Goal: Use online tool/utility: Utilize a website feature to perform a specific function

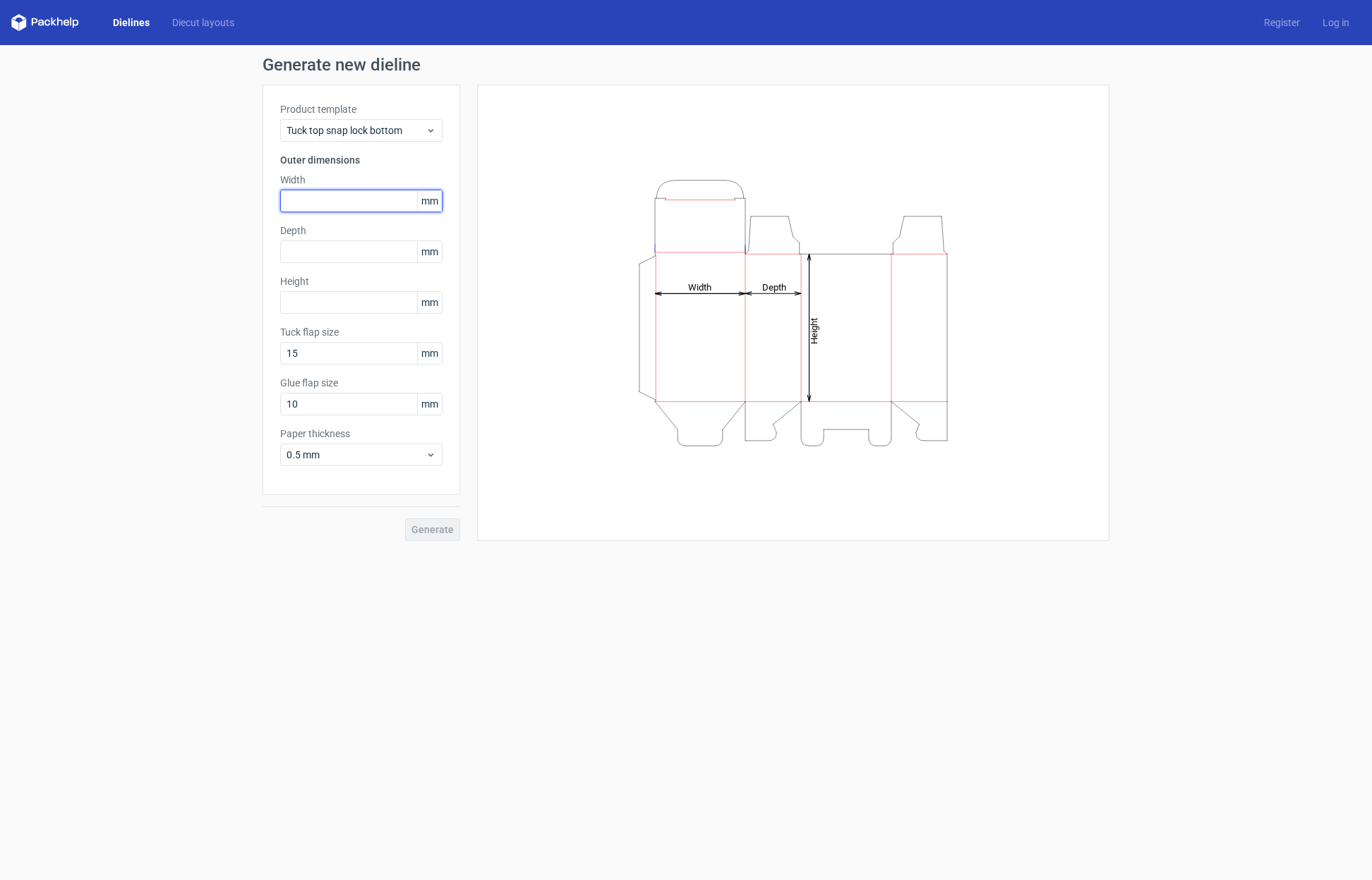
click at [343, 198] on input "text" at bounding box center [362, 200] width 163 height 22
type input "311"
click at [365, 252] on input "text" at bounding box center [362, 251] width 163 height 22
type input "153"
click at [362, 307] on input "text" at bounding box center [362, 302] width 163 height 22
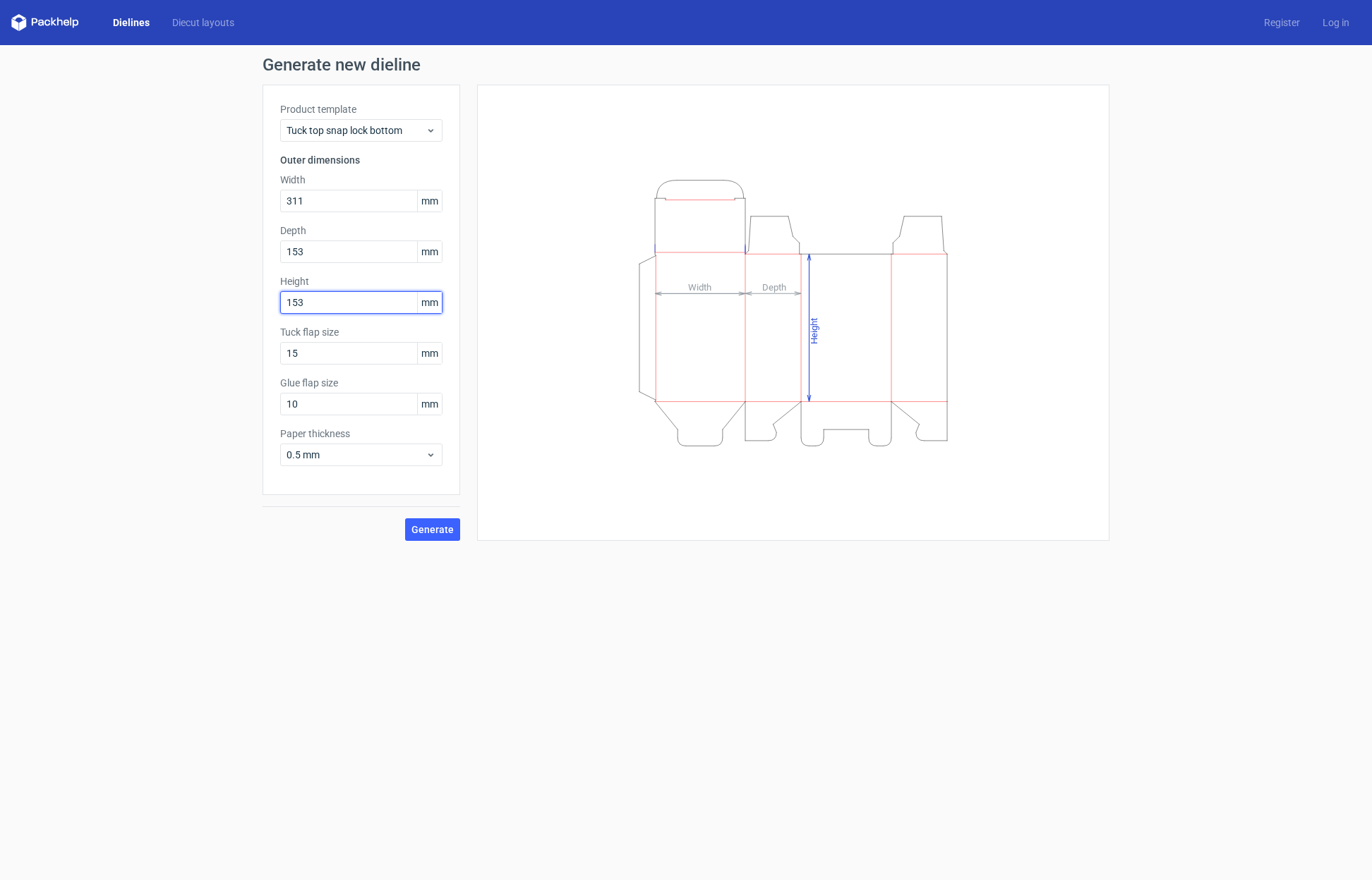
type input "153"
click at [216, 397] on div "Generate new dieline Product template Tuck top snap lock bottom Outer dimension…" at bounding box center [686, 299] width 1372 height 507
click at [447, 530] on span "Generate" at bounding box center [432, 530] width 43 height 10
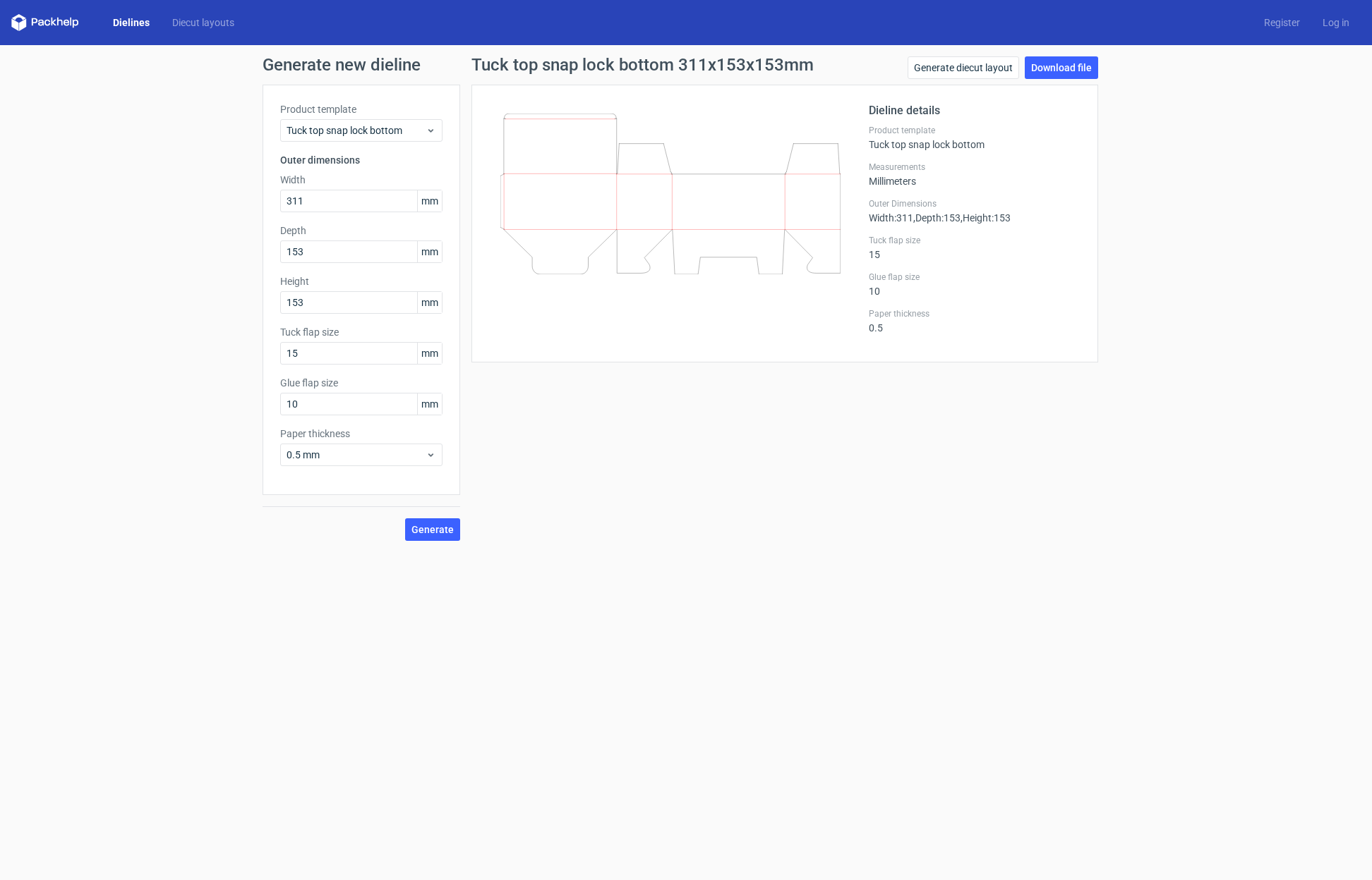
click at [707, 207] on icon at bounding box center [671, 193] width 341 height 161
click at [982, 65] on link "Generate diecut layout" at bounding box center [963, 67] width 111 height 22
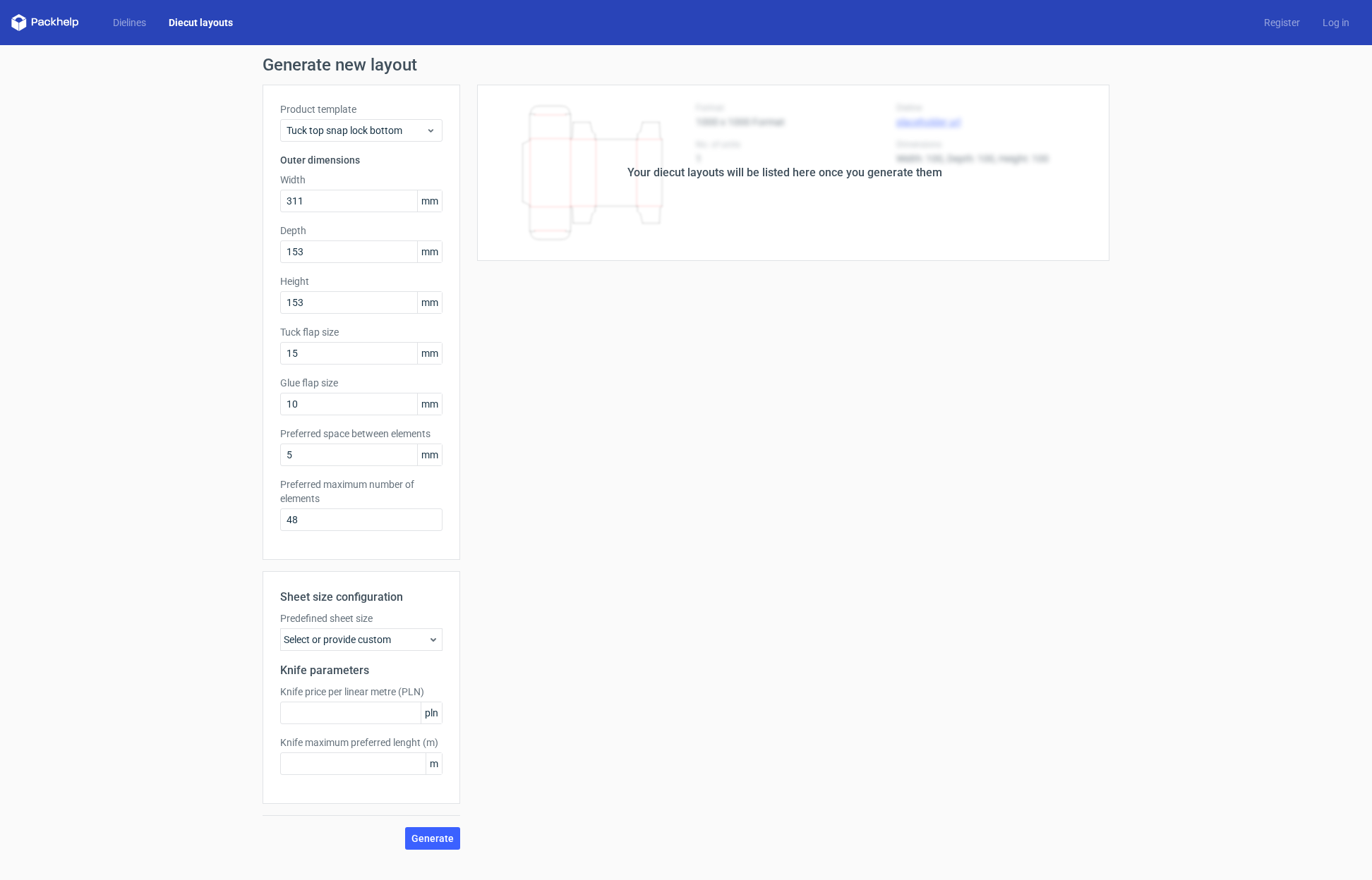
click at [753, 171] on div "Your diecut layouts will be listed here once you generate them" at bounding box center [784, 173] width 314 height 17
click at [341, 634] on div "Select or provide custom" at bounding box center [362, 639] width 163 height 22
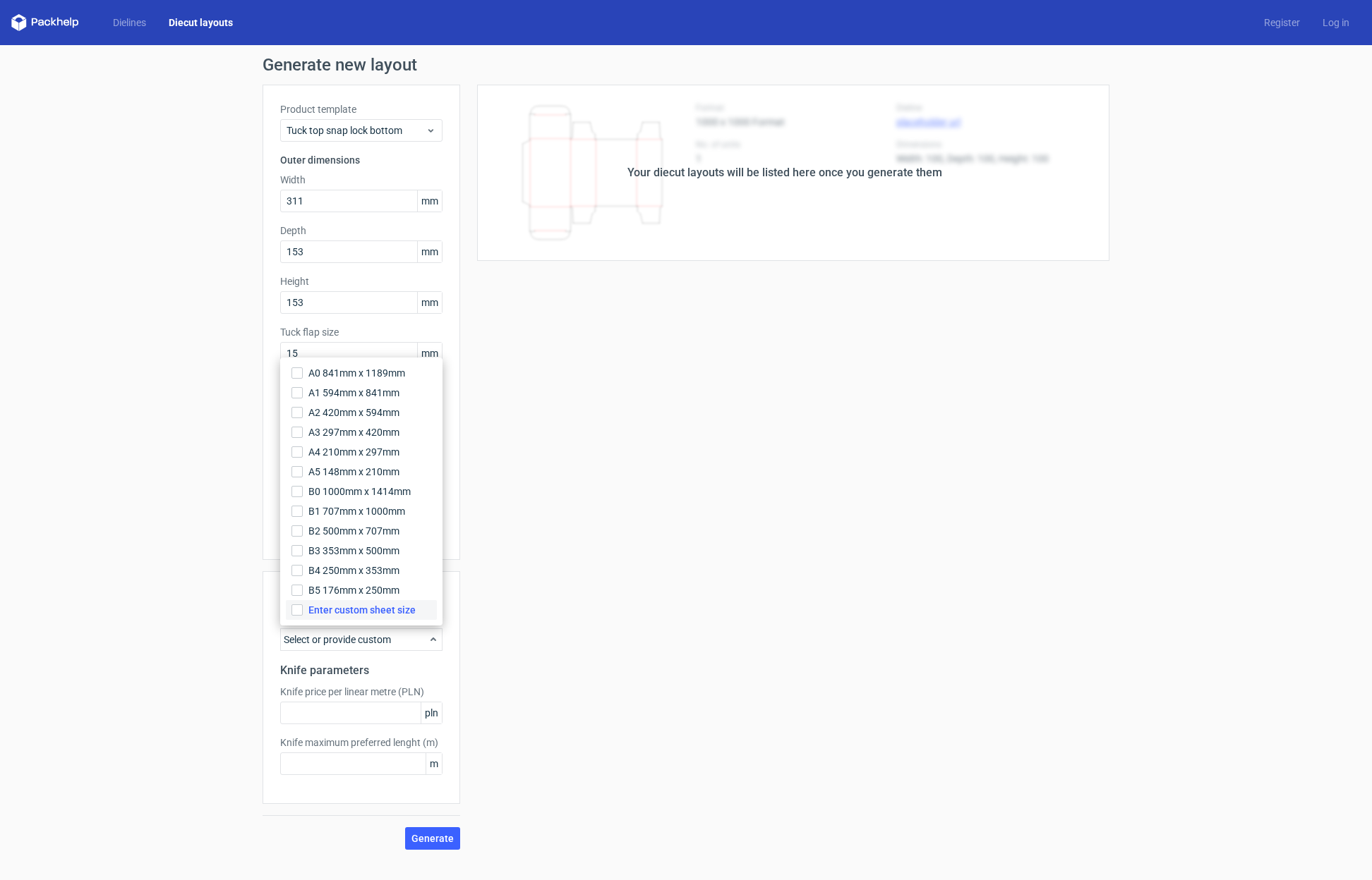
click at [343, 613] on span "Enter custom sheet size" at bounding box center [362, 610] width 107 height 15
click at [303, 613] on input "Enter custom sheet size" at bounding box center [297, 610] width 12 height 12
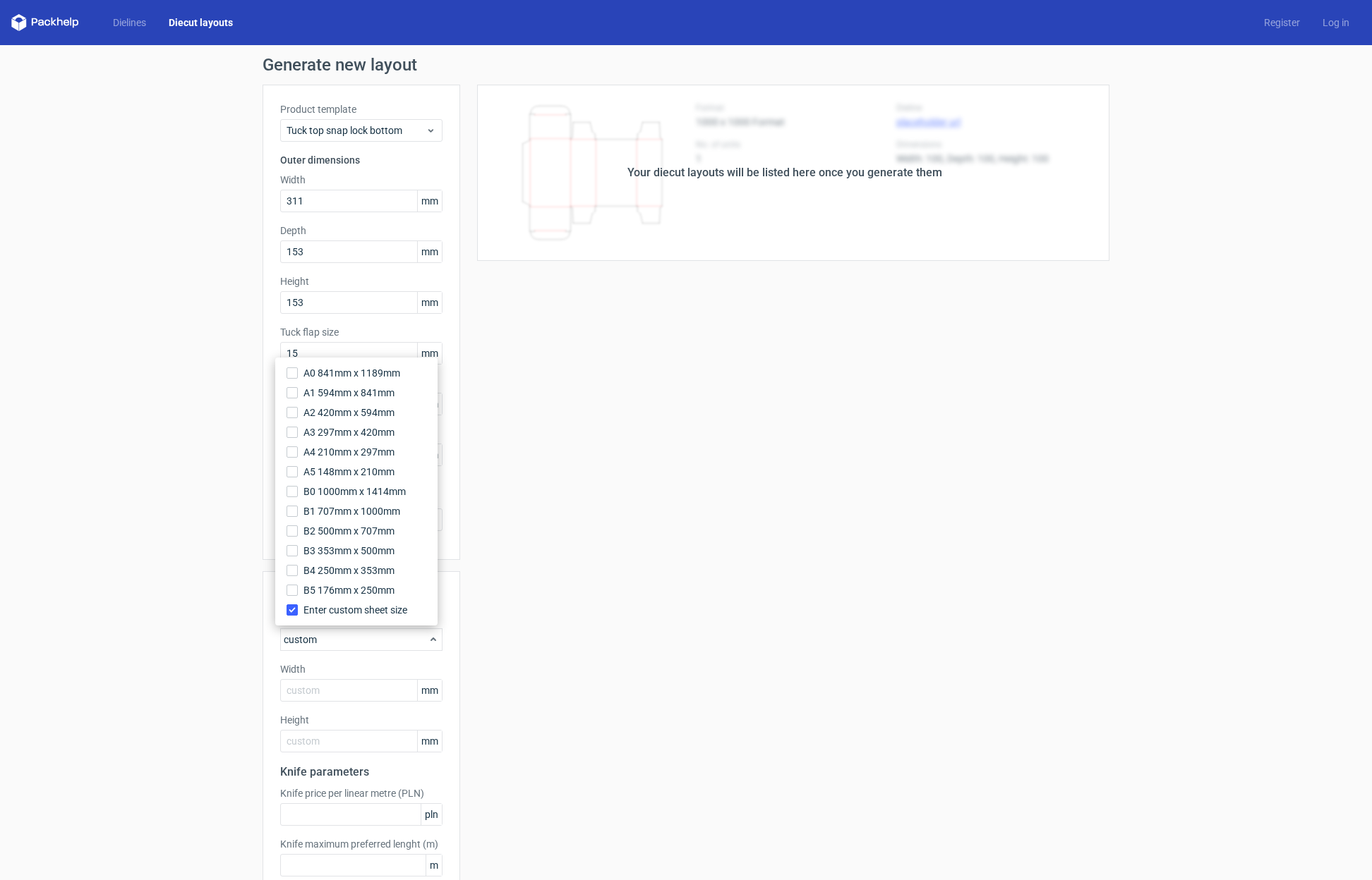
click at [531, 587] on div "Your diecut layouts will be listed here once you generate them Height Depth Wid…" at bounding box center [785, 518] width 649 height 867
